Goal: Task Accomplishment & Management: Complete application form

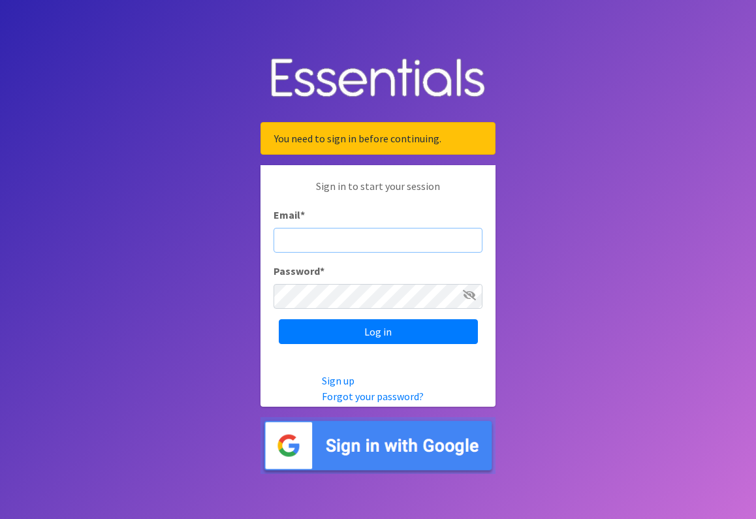
type input "[EMAIL_ADDRESS][DOMAIN_NAME]"
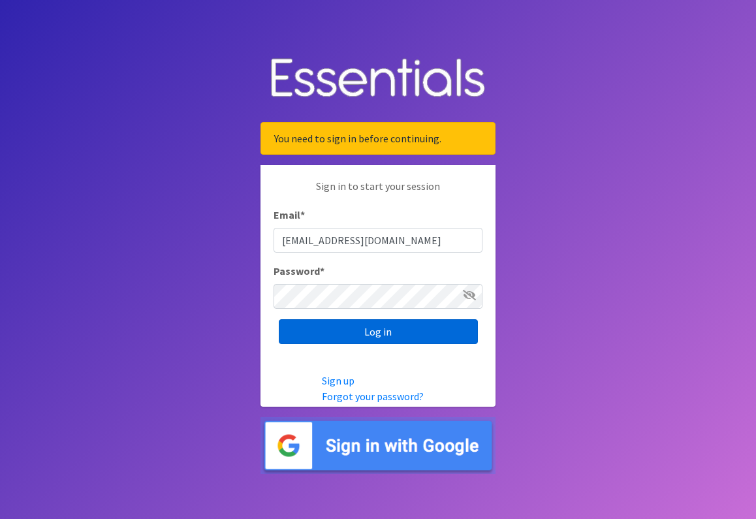
click at [341, 333] on input "Log in" at bounding box center [378, 331] width 199 height 25
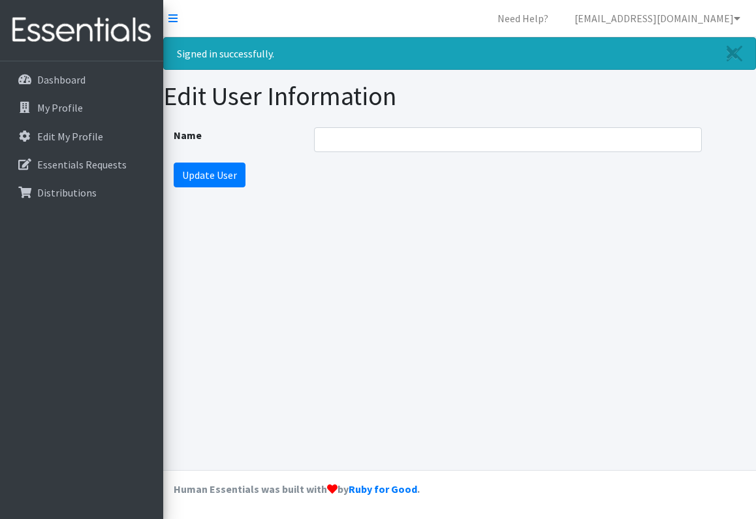
click at [255, 270] on div "Signed in successfully. Edit User Information Name Update User" at bounding box center [459, 253] width 593 height 433
click at [68, 161] on p "Essentials Requests" at bounding box center [81, 164] width 89 height 13
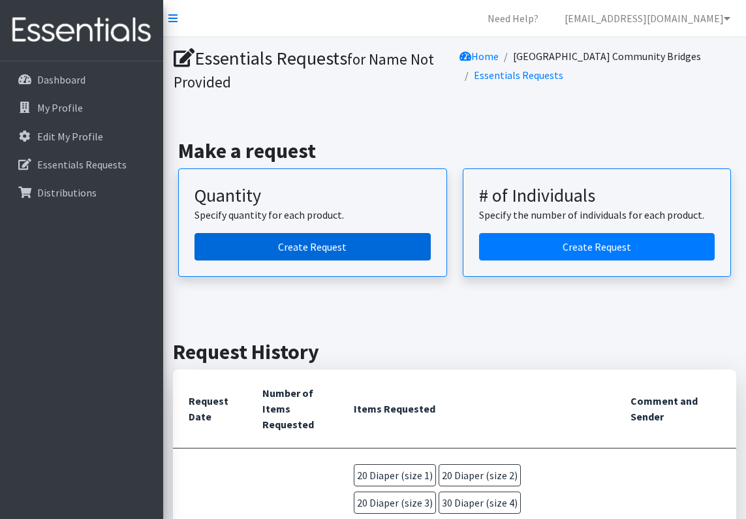
click at [285, 241] on link "Create Request" at bounding box center [313, 246] width 236 height 27
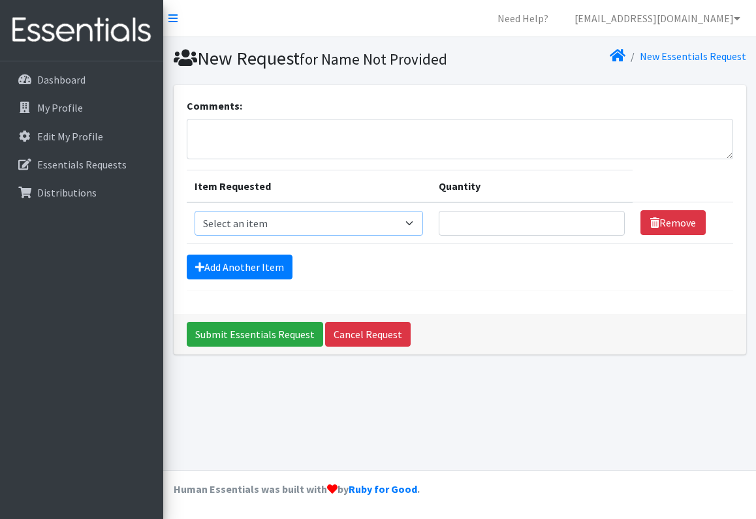
select select "4634"
click at [579, 236] on input "Quantity" at bounding box center [532, 223] width 187 height 25
click at [609, 236] on input "1" at bounding box center [532, 223] width 187 height 25
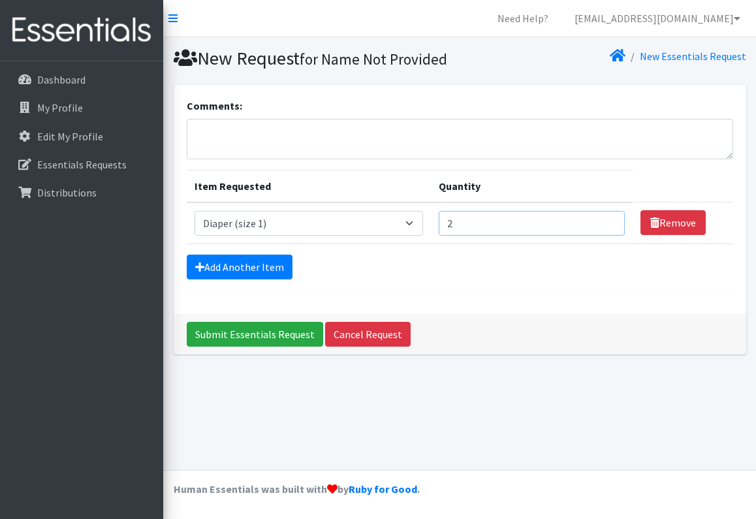
click at [612, 236] on input "2" at bounding box center [532, 223] width 187 height 25
click at [612, 236] on input "3" at bounding box center [532, 223] width 187 height 25
click at [612, 236] on input "4" at bounding box center [532, 223] width 187 height 25
click at [612, 236] on input "5" at bounding box center [532, 223] width 187 height 25
click at [612, 236] on input "6" at bounding box center [532, 223] width 187 height 25
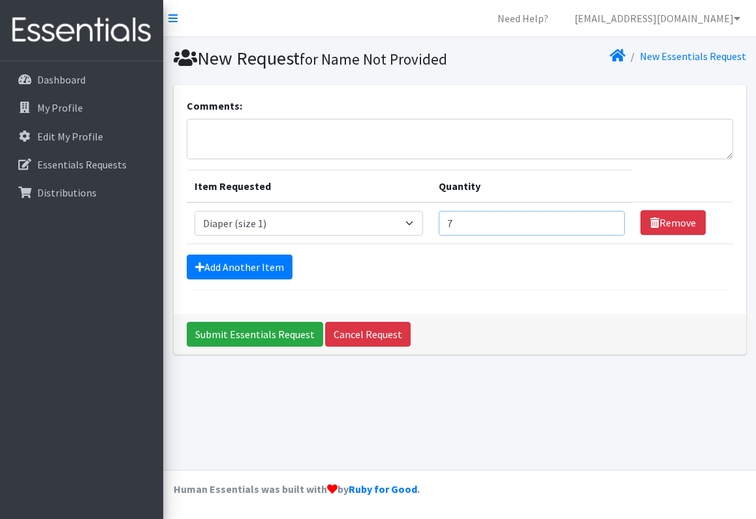
click at [612, 236] on input "7" at bounding box center [532, 223] width 187 height 25
click at [612, 236] on input "8" at bounding box center [532, 223] width 187 height 25
click at [612, 236] on input "9" at bounding box center [532, 223] width 187 height 25
click at [612, 236] on input "10" at bounding box center [532, 223] width 187 height 25
click at [612, 236] on input "11" at bounding box center [532, 223] width 187 height 25
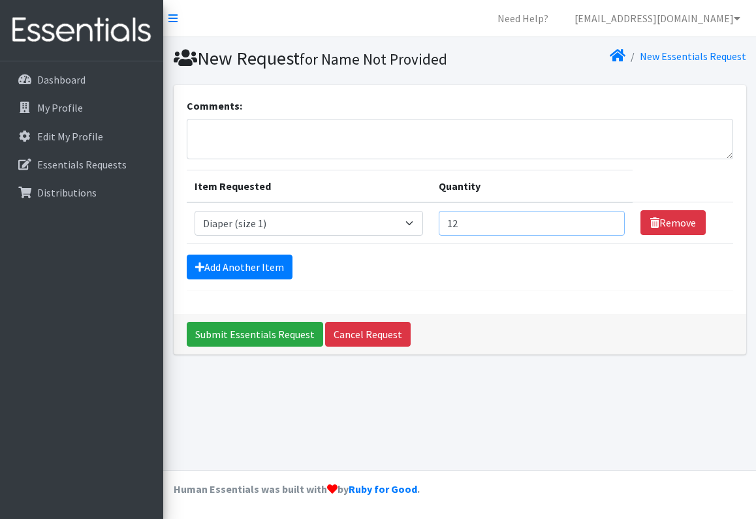
click at [612, 236] on input "12" at bounding box center [532, 223] width 187 height 25
click at [612, 236] on input "13" at bounding box center [532, 223] width 187 height 25
click at [612, 236] on input "14" at bounding box center [532, 223] width 187 height 25
type input "15"
click at [612, 236] on input "15" at bounding box center [532, 223] width 187 height 25
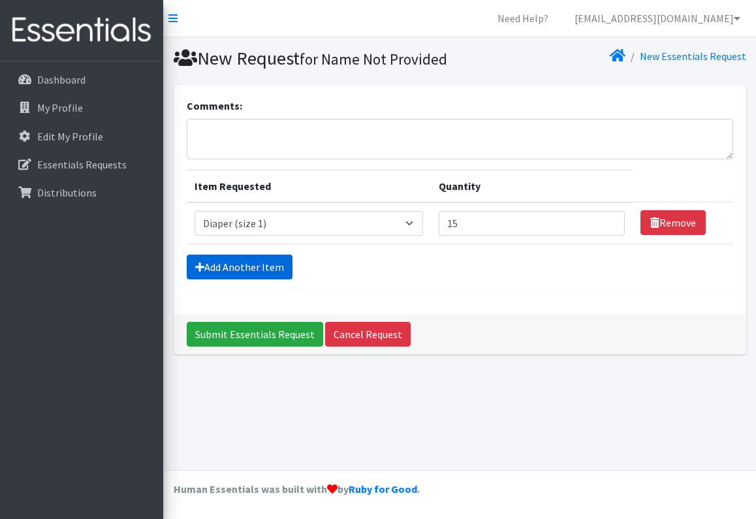
click at [224, 279] on link "Add Another Item" at bounding box center [240, 267] width 106 height 25
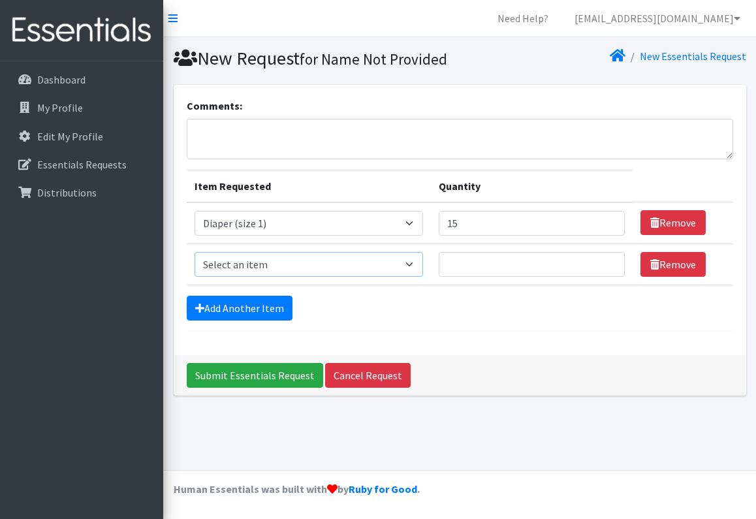
select select "4635"
click at [612, 277] on input "13" at bounding box center [532, 264] width 187 height 25
click at [612, 277] on input "14" at bounding box center [532, 264] width 187 height 25
type input "15"
click at [612, 277] on input "15" at bounding box center [532, 264] width 187 height 25
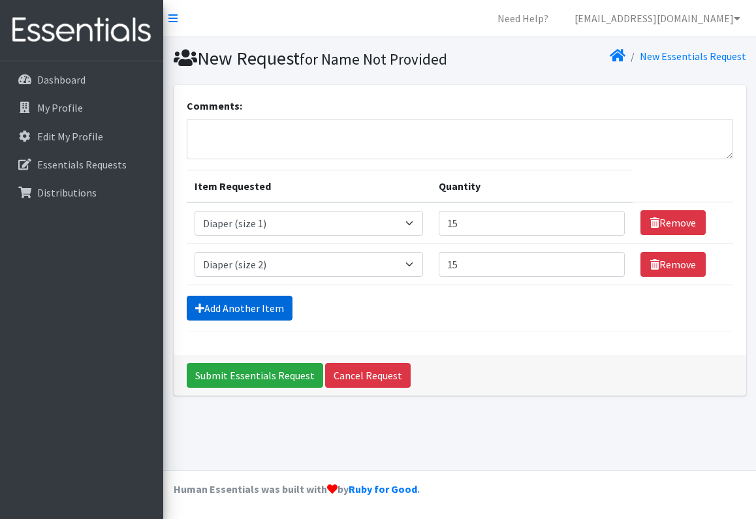
click at [217, 321] on link "Add Another Item" at bounding box center [240, 308] width 106 height 25
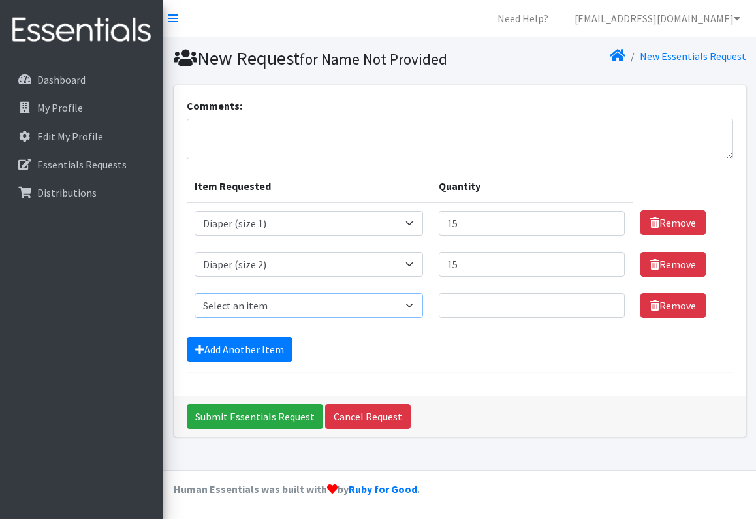
select select "4644"
click at [610, 318] on input "16" at bounding box center [532, 305] width 187 height 25
click at [610, 318] on input "21" at bounding box center [532, 305] width 187 height 25
click at [610, 318] on input "22" at bounding box center [532, 305] width 187 height 25
click at [610, 318] on input "21" at bounding box center [532, 305] width 187 height 25
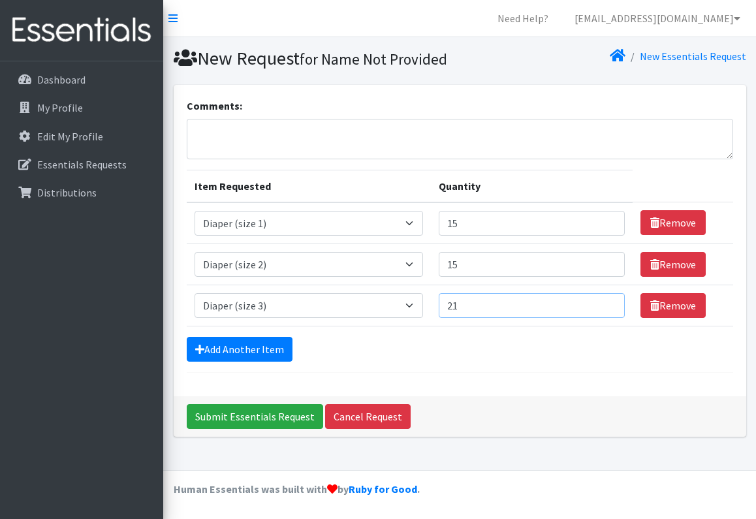
type input "20"
click at [607, 318] on input "20" at bounding box center [532, 305] width 187 height 25
click at [262, 362] on link "Add Another Item" at bounding box center [240, 349] width 106 height 25
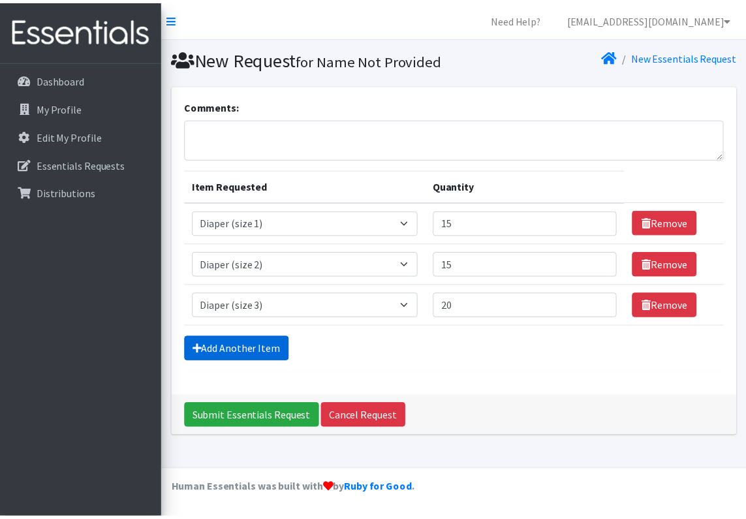
scroll to position [40, 0]
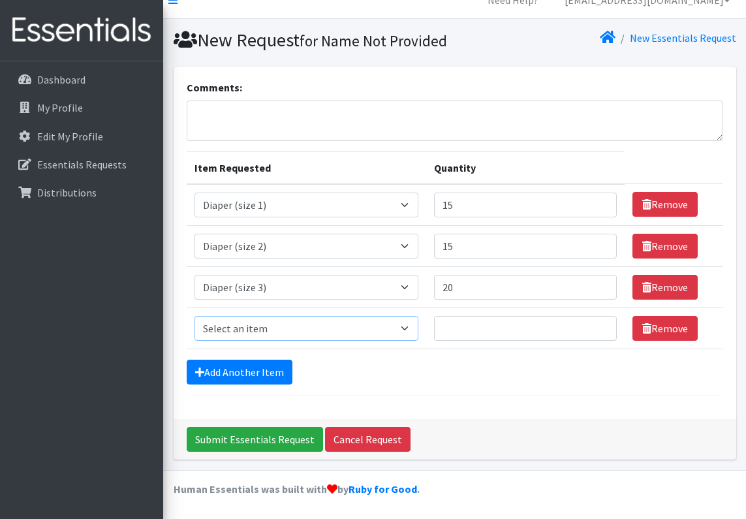
select select "4645"
click at [603, 326] on input "15" at bounding box center [525, 328] width 183 height 25
click at [603, 326] on input "21" at bounding box center [525, 328] width 183 height 25
click at [603, 326] on input "22" at bounding box center [525, 328] width 183 height 25
click at [603, 326] on input "23" at bounding box center [525, 328] width 183 height 25
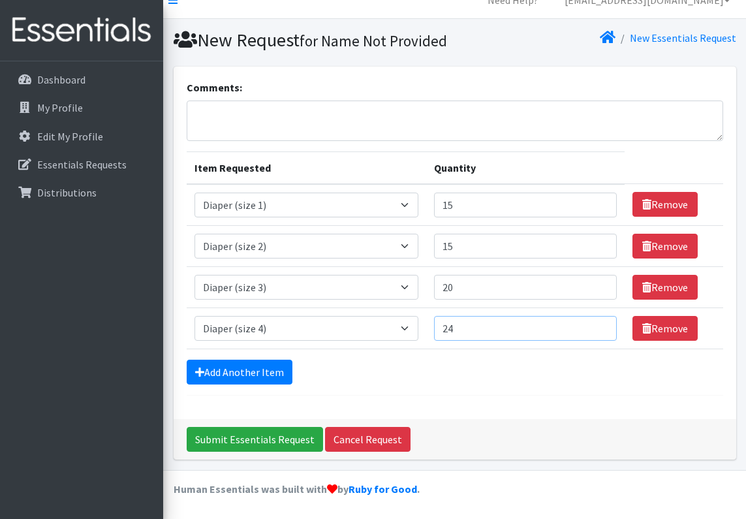
click at [603, 326] on input "24" at bounding box center [525, 328] width 183 height 25
click at [603, 326] on input "25" at bounding box center [525, 328] width 183 height 25
click at [603, 326] on input "26" at bounding box center [525, 328] width 183 height 25
click at [603, 326] on input "27" at bounding box center [525, 328] width 183 height 25
click at [603, 326] on input "28" at bounding box center [525, 328] width 183 height 25
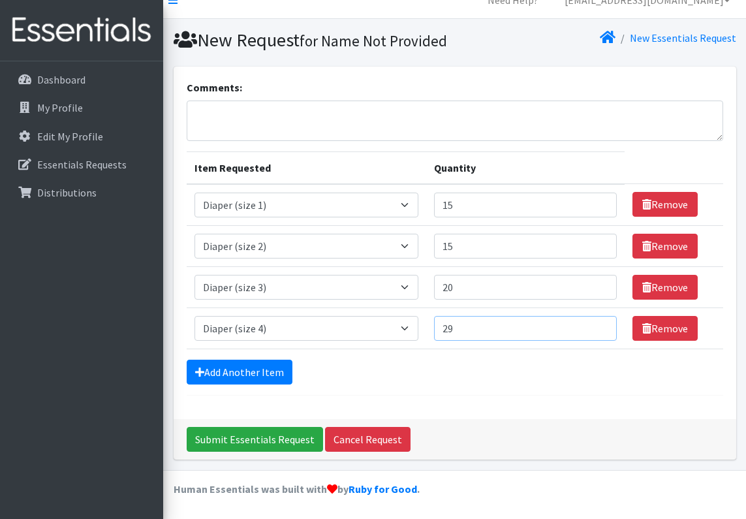
click at [603, 326] on input "29" at bounding box center [525, 328] width 183 height 25
type input "30"
click at [603, 326] on input "30" at bounding box center [525, 328] width 183 height 25
click at [243, 371] on link "Add Another Item" at bounding box center [240, 372] width 106 height 25
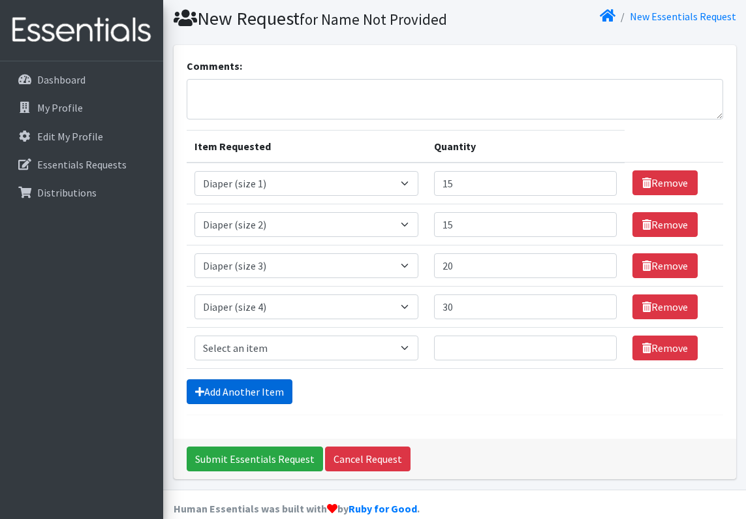
scroll to position [81, 0]
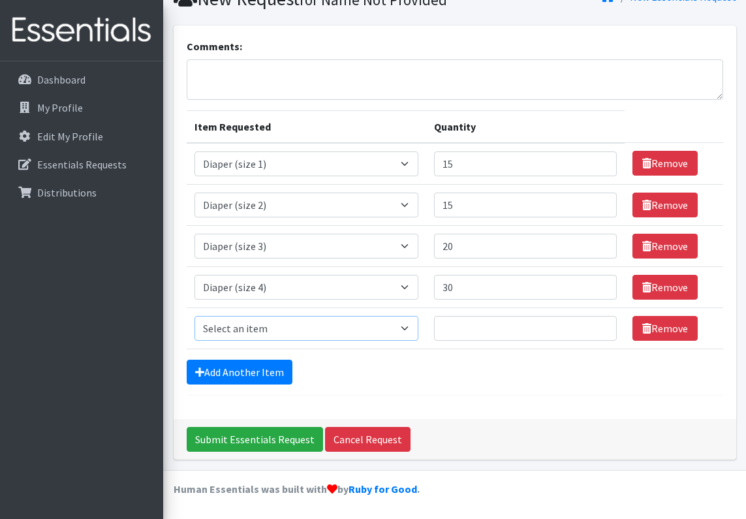
select select "4646"
click at [605, 328] on input "1" at bounding box center [525, 328] width 183 height 25
click at [603, 324] on input "33" at bounding box center [525, 328] width 183 height 25
click at [603, 324] on input "34" at bounding box center [525, 328] width 183 height 25
click at [602, 331] on input "33" at bounding box center [525, 328] width 183 height 25
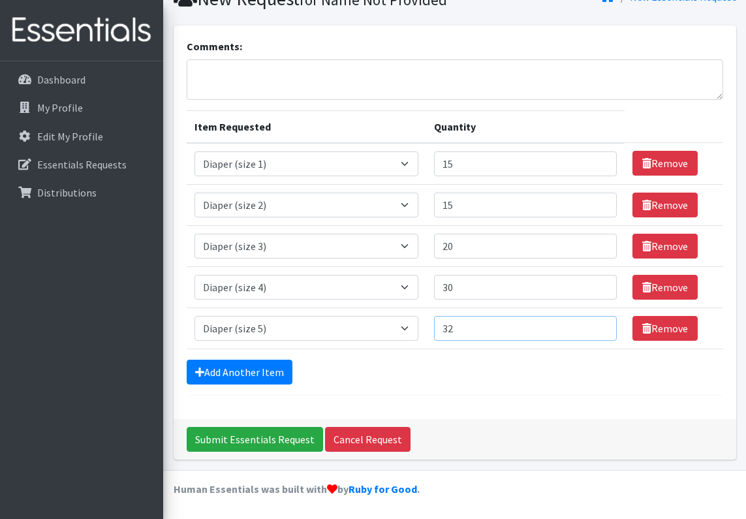
click at [602, 331] on input "32" at bounding box center [525, 328] width 183 height 25
click at [602, 331] on input "31" at bounding box center [525, 328] width 183 height 25
type input "30"
click at [602, 332] on input "30" at bounding box center [525, 328] width 183 height 25
click at [233, 376] on link "Add Another Item" at bounding box center [240, 372] width 106 height 25
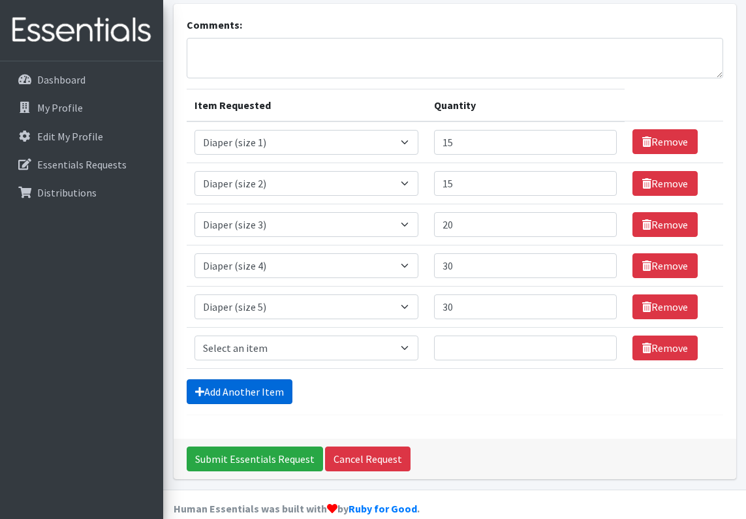
scroll to position [122, 0]
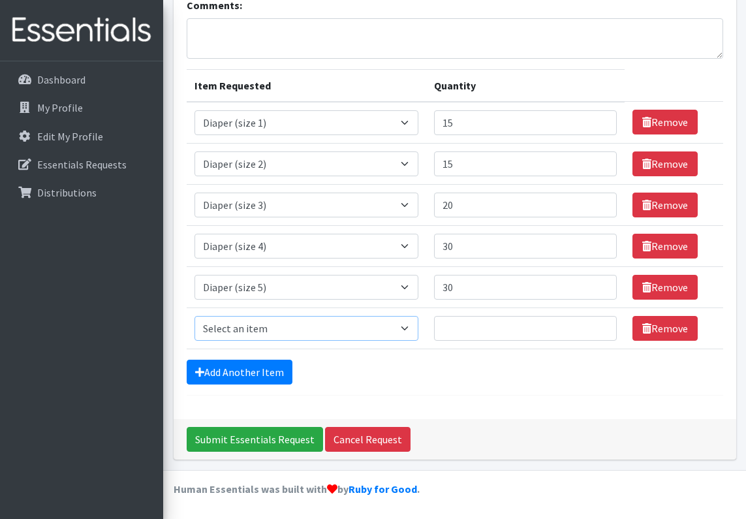
select select "4649"
click at [603, 326] on input "15" at bounding box center [525, 328] width 183 height 25
click at [603, 326] on input "24" at bounding box center [525, 328] width 183 height 25
click at [603, 326] on input "25" at bounding box center [525, 328] width 183 height 25
click at [603, 326] on input "26" at bounding box center [525, 328] width 183 height 25
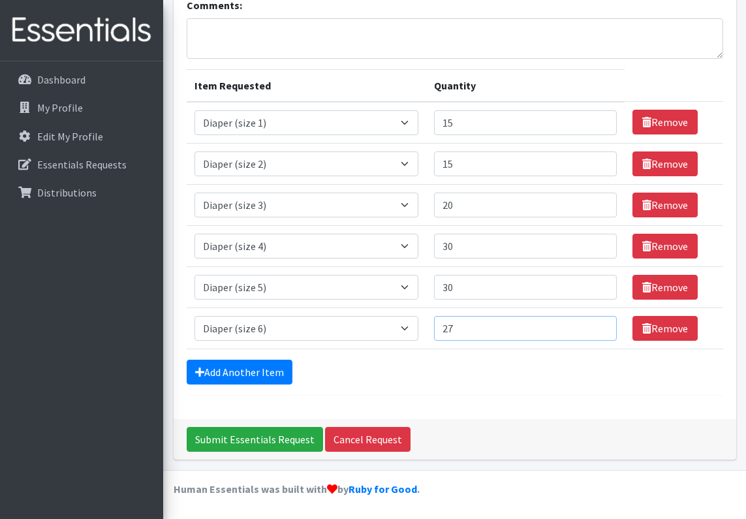
click at [603, 326] on input "27" at bounding box center [525, 328] width 183 height 25
click at [603, 326] on input "28" at bounding box center [525, 328] width 183 height 25
click at [603, 326] on input "29" at bounding box center [525, 328] width 183 height 25
click at [603, 326] on input "30" at bounding box center [525, 328] width 183 height 25
click at [603, 326] on input "31" at bounding box center [525, 328] width 183 height 25
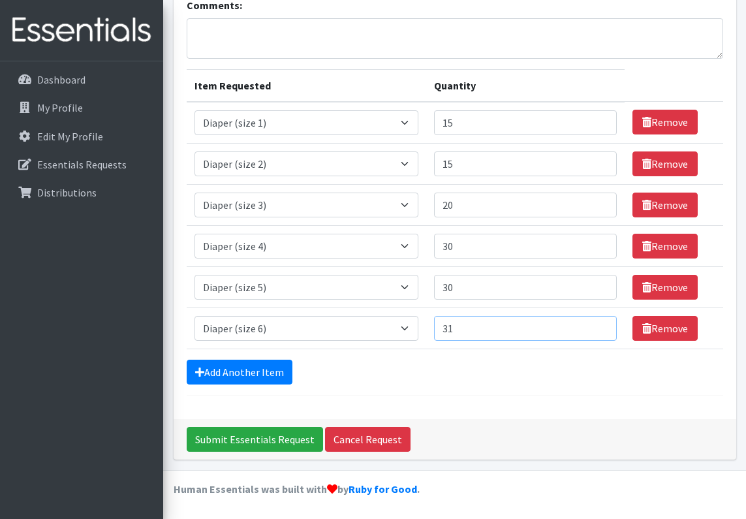
type input "30"
click at [601, 332] on input "30" at bounding box center [525, 328] width 183 height 25
click at [240, 379] on link "Add Another Item" at bounding box center [240, 372] width 106 height 25
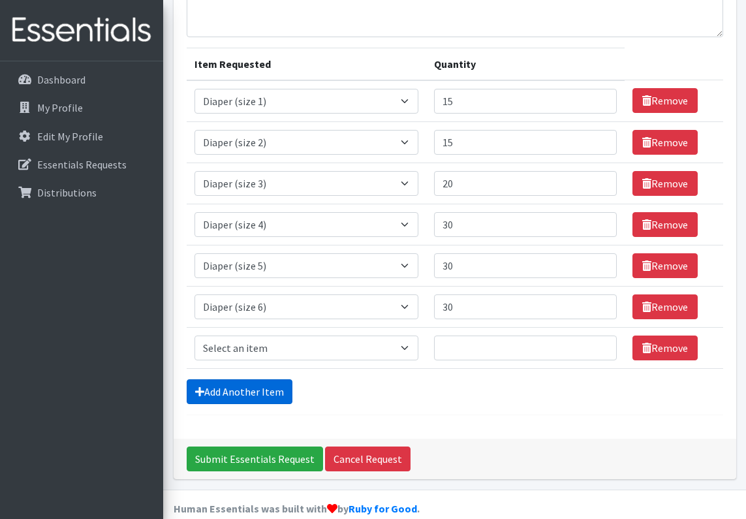
scroll to position [163, 0]
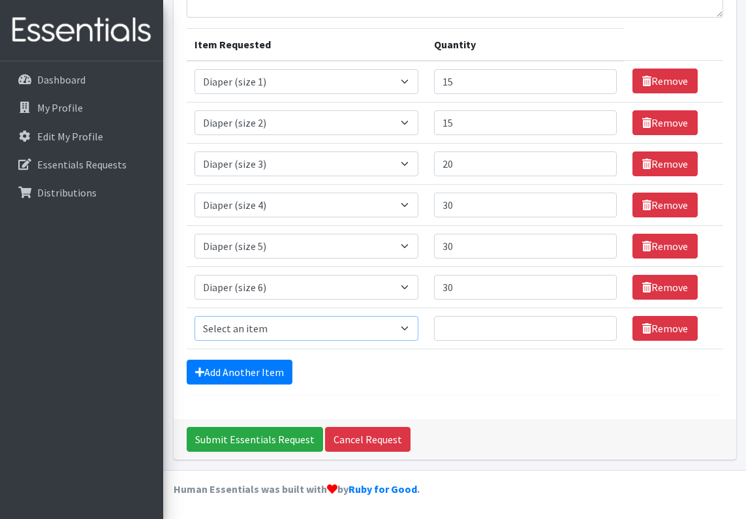
select select "5865"
click at [603, 324] on input "13" at bounding box center [525, 328] width 183 height 25
click at [603, 324] on input "14" at bounding box center [525, 328] width 183 height 25
click at [603, 324] on input "15" at bounding box center [525, 328] width 183 height 25
click at [603, 324] on input "16" at bounding box center [525, 328] width 183 height 25
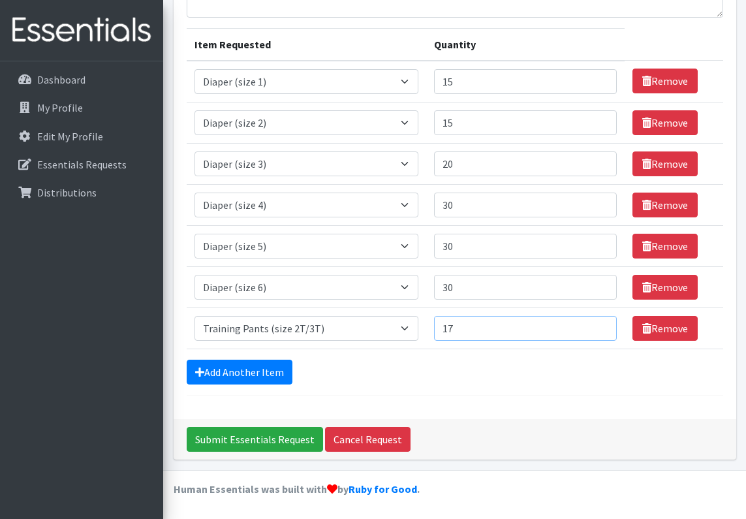
click at [603, 324] on input "17" at bounding box center [525, 328] width 183 height 25
click at [603, 324] on input "18" at bounding box center [525, 328] width 183 height 25
click at [603, 324] on input "19" at bounding box center [525, 328] width 183 height 25
type input "20"
click at [603, 324] on input "20" at bounding box center [525, 328] width 183 height 25
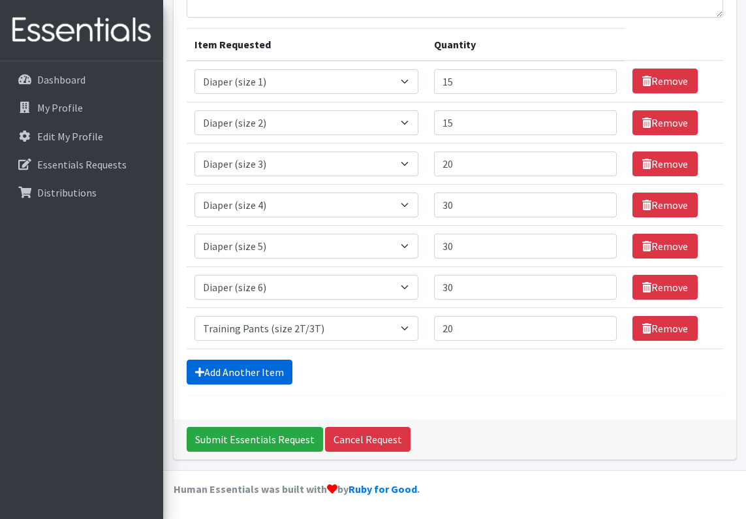
click at [236, 372] on link "Add Another Item" at bounding box center [240, 372] width 106 height 25
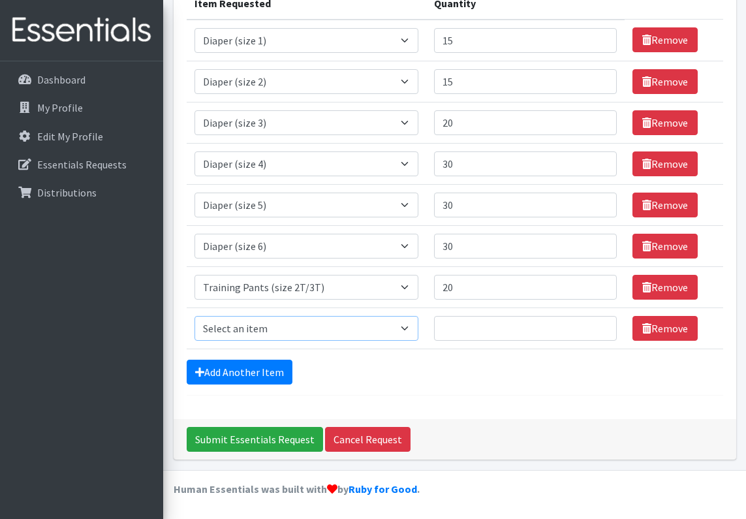
select select "5866"
click at [603, 326] on input "26" at bounding box center [525, 328] width 183 height 25
click at [603, 326] on input "27" at bounding box center [525, 328] width 183 height 25
click at [603, 326] on input "28" at bounding box center [525, 328] width 183 height 25
click at [603, 326] on input "29" at bounding box center [525, 328] width 183 height 25
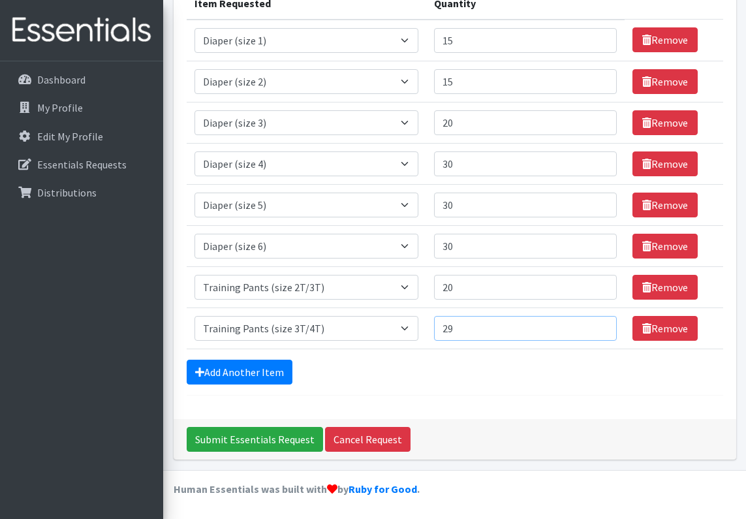
type input "30"
click at [603, 326] on input "30" at bounding box center [525, 328] width 183 height 25
click at [252, 376] on link "Add Another Item" at bounding box center [240, 372] width 106 height 25
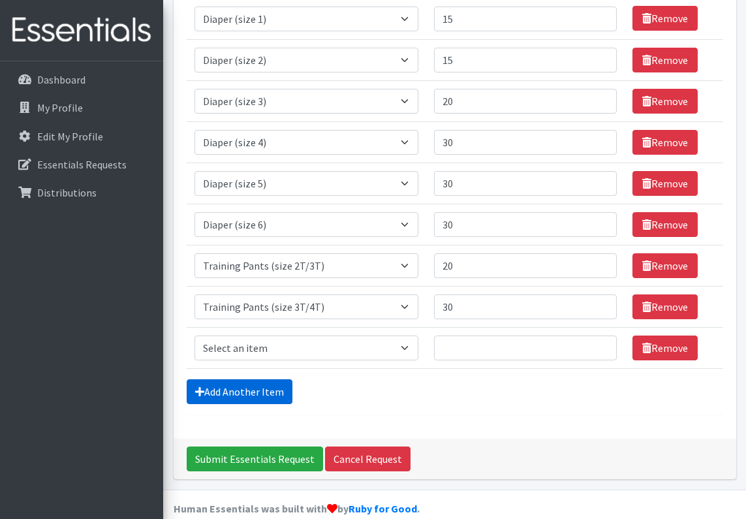
scroll to position [245, 0]
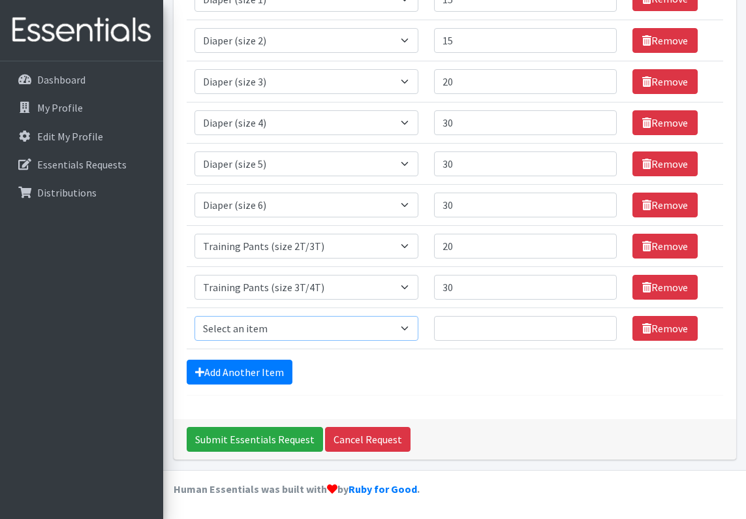
select select "5867"
click at [602, 325] on input "17" at bounding box center [525, 328] width 183 height 25
click at [602, 325] on input "30" at bounding box center [525, 328] width 183 height 25
click at [602, 325] on input "31" at bounding box center [525, 328] width 183 height 25
click at [602, 325] on input "32" at bounding box center [525, 328] width 183 height 25
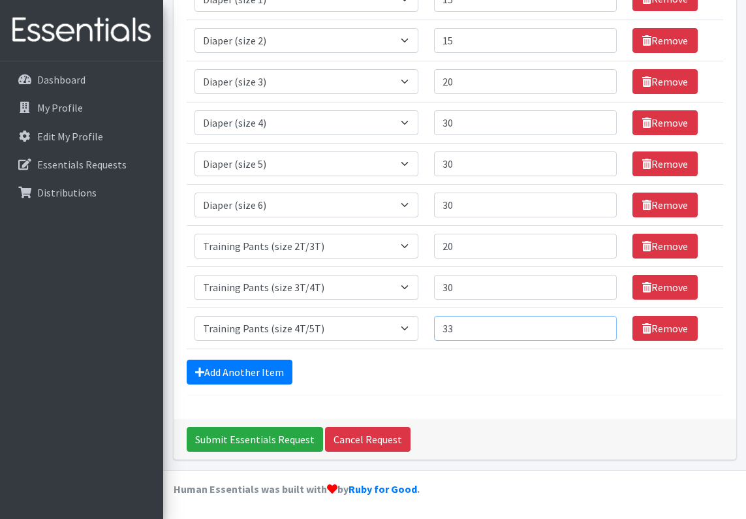
click at [602, 326] on input "33" at bounding box center [525, 328] width 183 height 25
click at [602, 333] on input "32" at bounding box center [525, 328] width 183 height 25
click at [602, 333] on input "31" at bounding box center [525, 328] width 183 height 25
type input "30"
click at [602, 333] on input "30" at bounding box center [525, 328] width 183 height 25
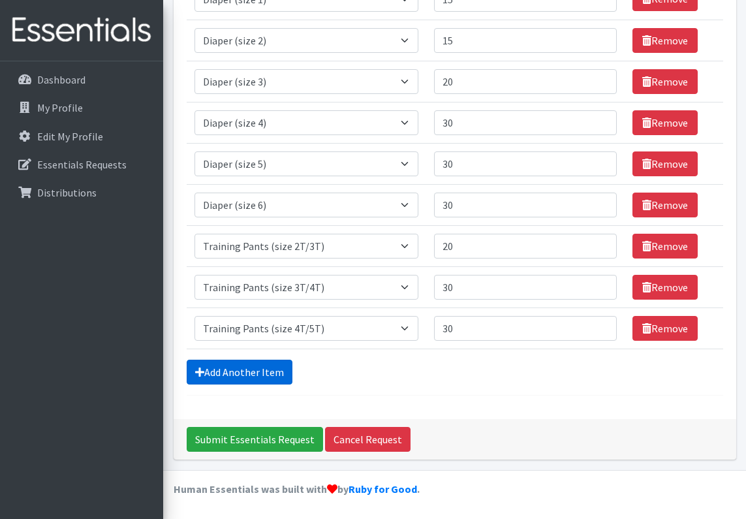
click at [238, 371] on link "Add Another Item" at bounding box center [240, 372] width 106 height 25
select select "4665"
click at [604, 326] on input "36" at bounding box center [525, 328] width 183 height 25
click at [604, 326] on input "37" at bounding box center [525, 328] width 183 height 25
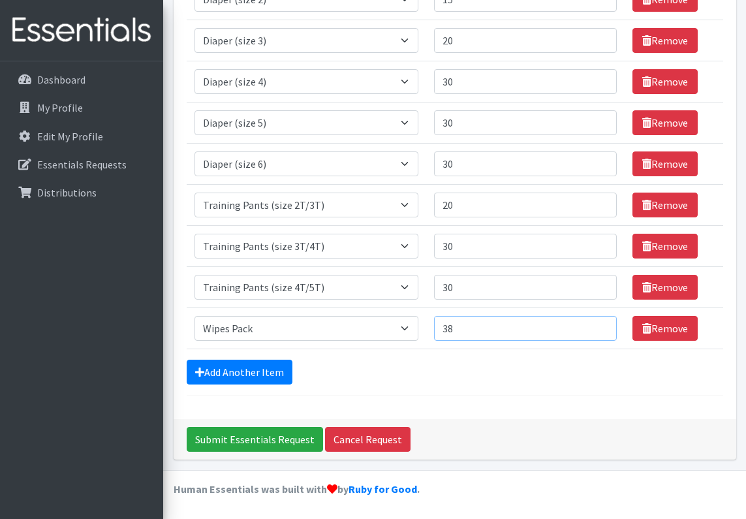
click at [604, 326] on input "38" at bounding box center [525, 328] width 183 height 25
click at [604, 326] on input "47" at bounding box center [525, 328] width 183 height 25
click at [604, 326] on input "48" at bounding box center [525, 328] width 183 height 25
click at [604, 326] on input "49" at bounding box center [525, 328] width 183 height 25
type input "50"
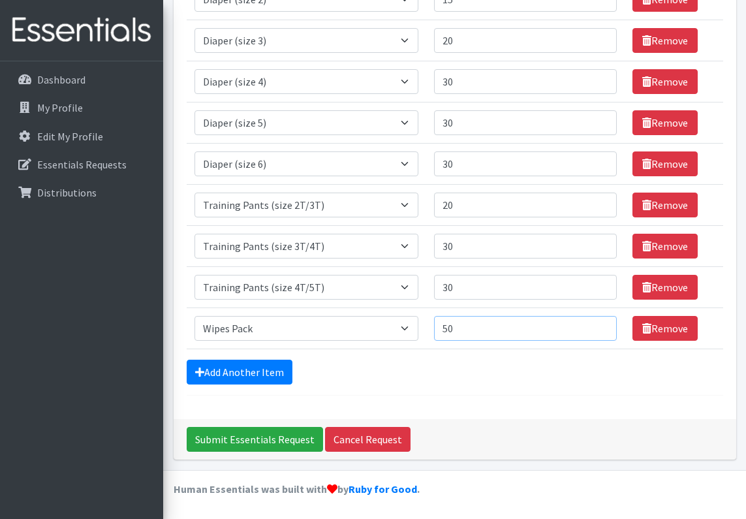
click at [604, 326] on input "50" at bounding box center [525, 328] width 183 height 25
click at [220, 376] on link "Add Another Item" at bounding box center [240, 372] width 106 height 25
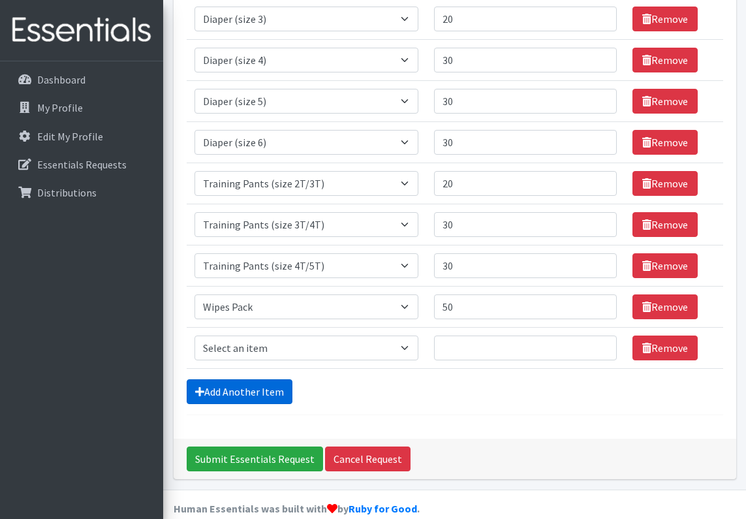
scroll to position [328, 0]
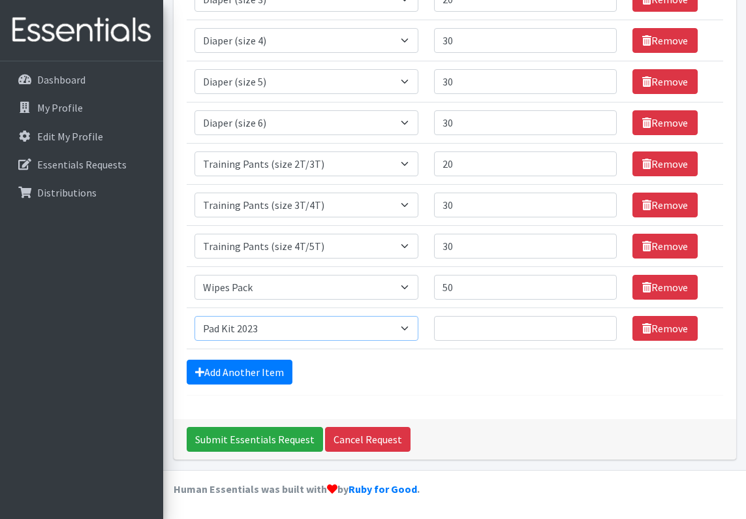
select select "11414"
click at [603, 326] on input "32" at bounding box center [525, 328] width 183 height 25
click at [603, 326] on input "33" at bounding box center [525, 328] width 183 height 25
click at [601, 332] on input "32" at bounding box center [525, 328] width 183 height 25
click at [601, 332] on input "31" at bounding box center [525, 328] width 183 height 25
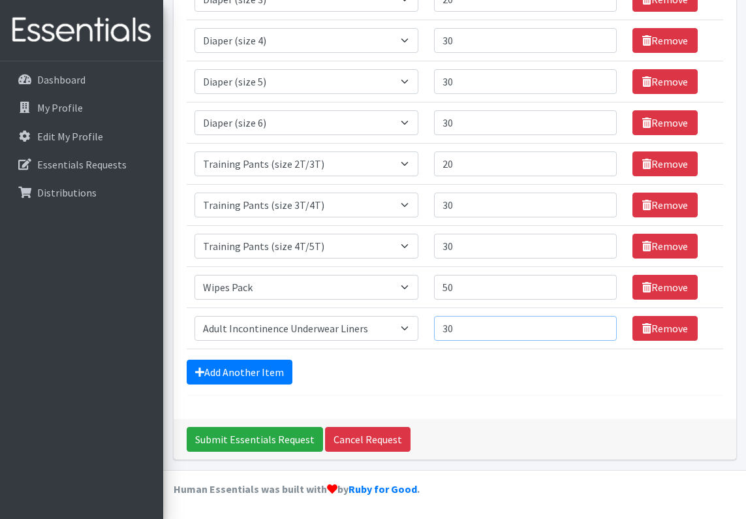
click at [601, 332] on input "30" at bounding box center [525, 328] width 183 height 25
click at [601, 332] on input "29" at bounding box center [525, 328] width 183 height 25
click at [601, 332] on input "28" at bounding box center [525, 328] width 183 height 25
click at [601, 332] on input "27" at bounding box center [525, 328] width 183 height 25
click at [601, 332] on input "26" at bounding box center [525, 328] width 183 height 25
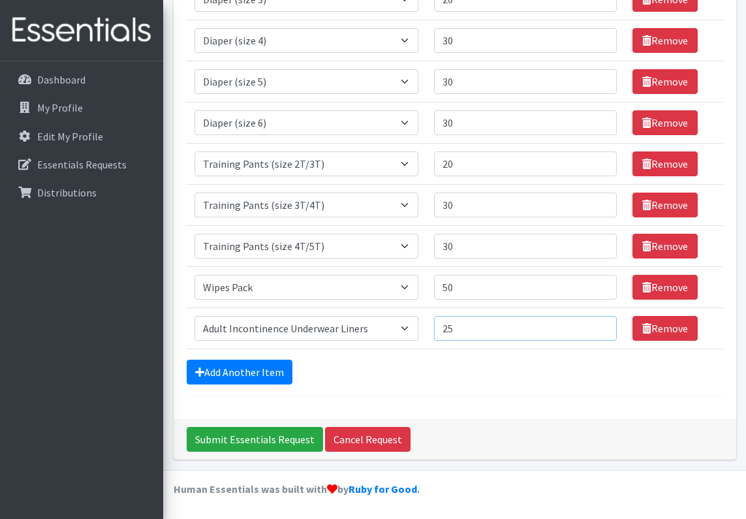
click at [601, 332] on input "25" at bounding box center [525, 328] width 183 height 25
click at [601, 332] on input "24" at bounding box center [525, 328] width 183 height 25
click at [601, 332] on input "23" at bounding box center [525, 328] width 183 height 25
click at [601, 332] on input "22" at bounding box center [525, 328] width 183 height 25
click at [601, 332] on input "21" at bounding box center [525, 328] width 183 height 25
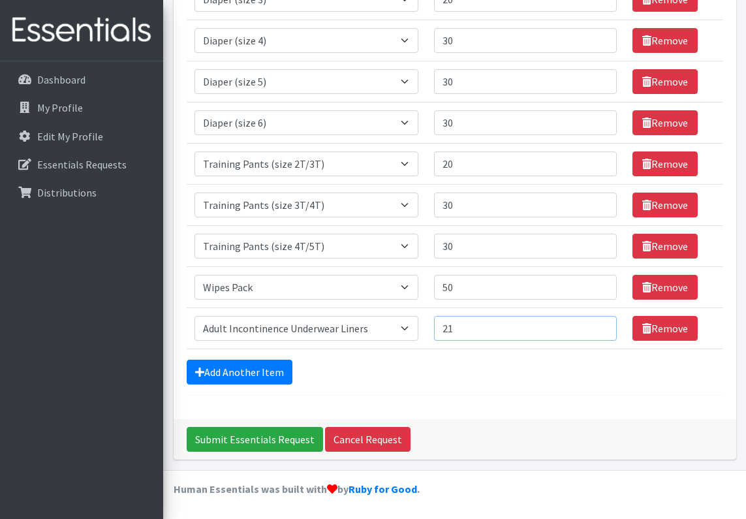
type input "20"
click at [601, 332] on input "20" at bounding box center [525, 328] width 183 height 25
click at [262, 384] on link "Add Another Item" at bounding box center [240, 372] width 106 height 25
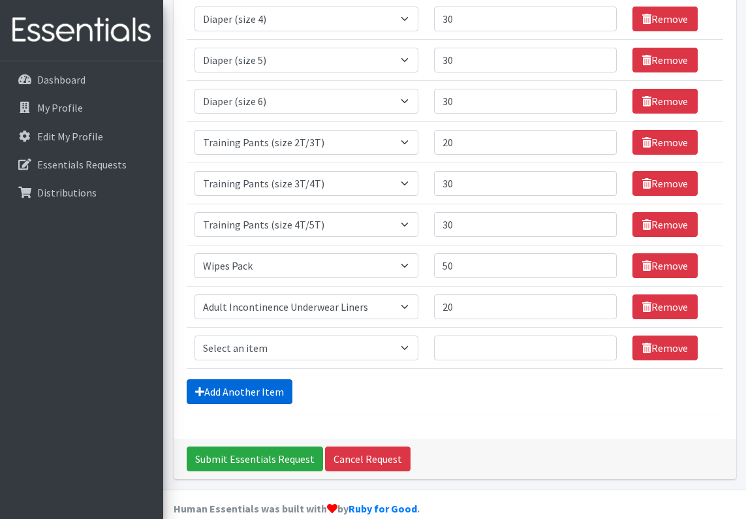
scroll to position [369, 0]
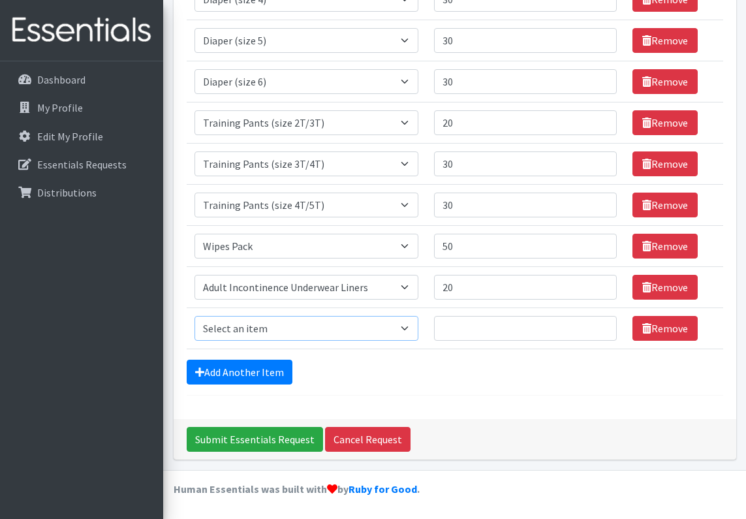
select select "11294"
click at [600, 323] on input "13" at bounding box center [525, 328] width 183 height 25
click at [600, 323] on input "14" at bounding box center [525, 328] width 183 height 25
type input "15"
click at [600, 323] on input "15" at bounding box center [525, 328] width 183 height 25
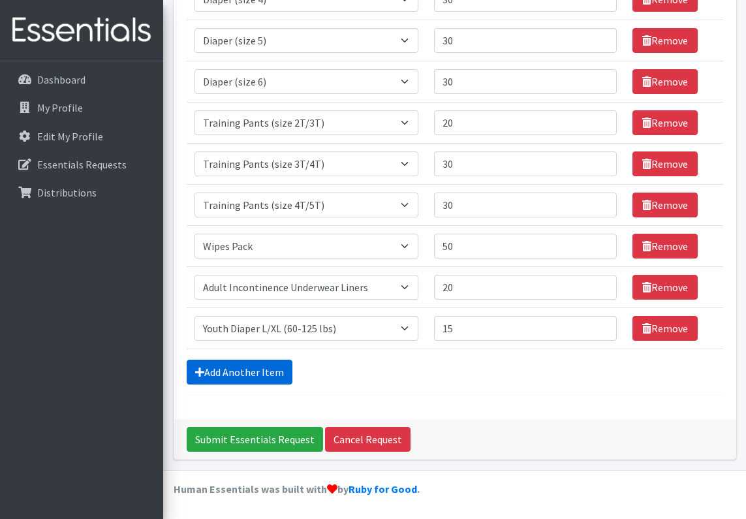
click at [233, 370] on link "Add Another Item" at bounding box center [240, 372] width 106 height 25
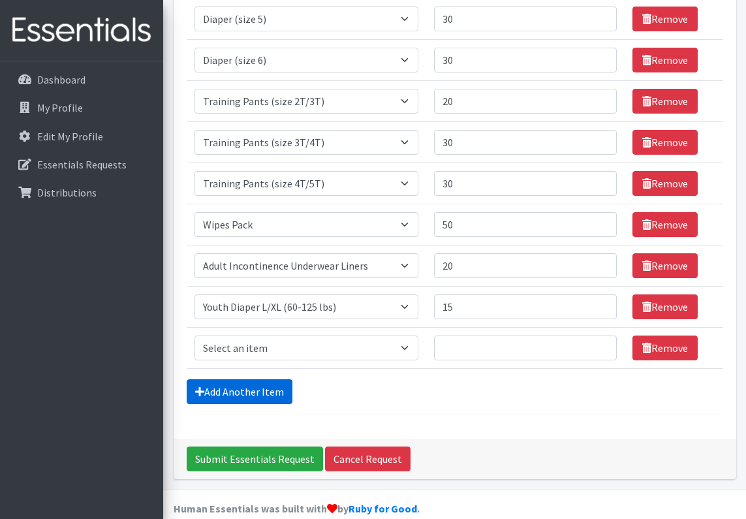
scroll to position [410, 0]
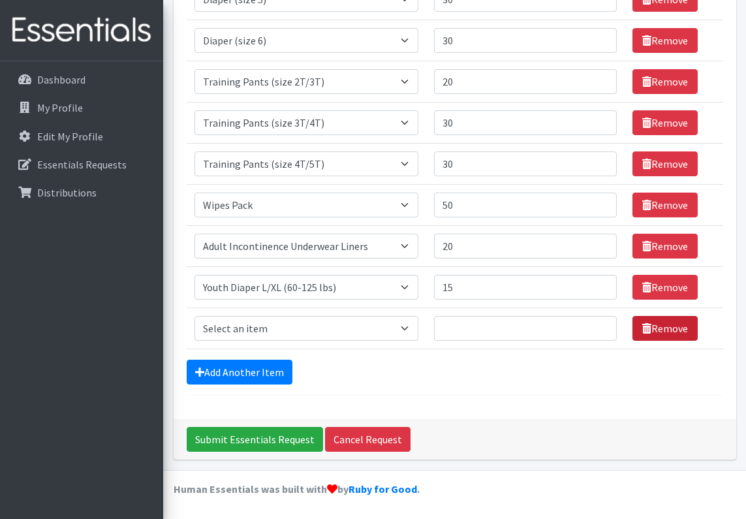
click at [689, 324] on link "Remove" at bounding box center [665, 328] width 65 height 25
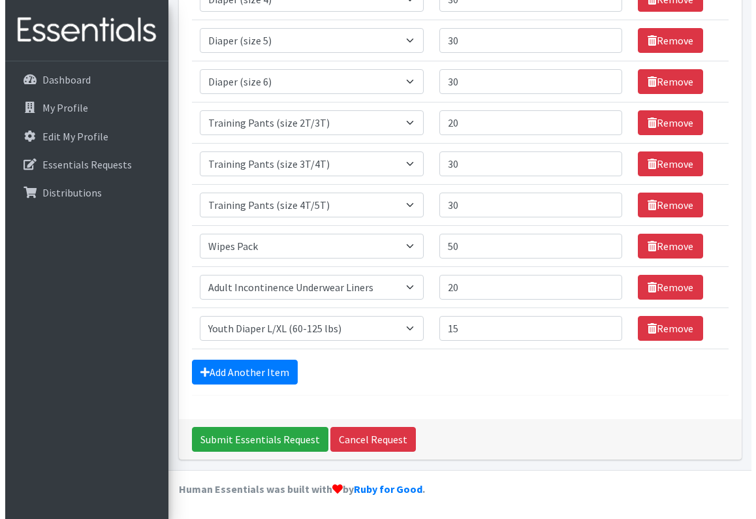
scroll to position [369, 0]
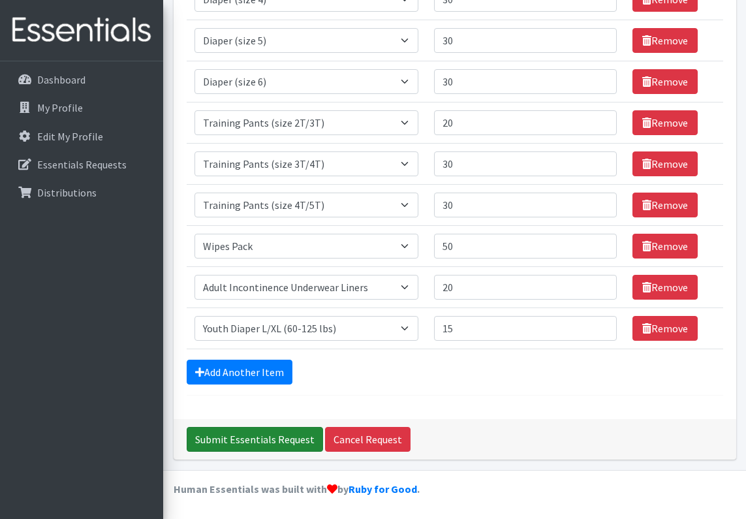
click at [273, 444] on input "Submit Essentials Request" at bounding box center [255, 439] width 136 height 25
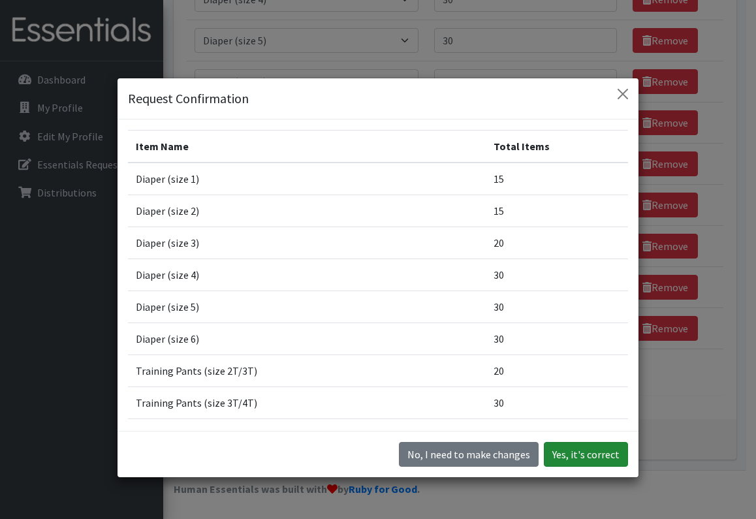
click at [585, 451] on button "Yes, it's correct" at bounding box center [586, 454] width 84 height 25
